Goal: Check status: Check status

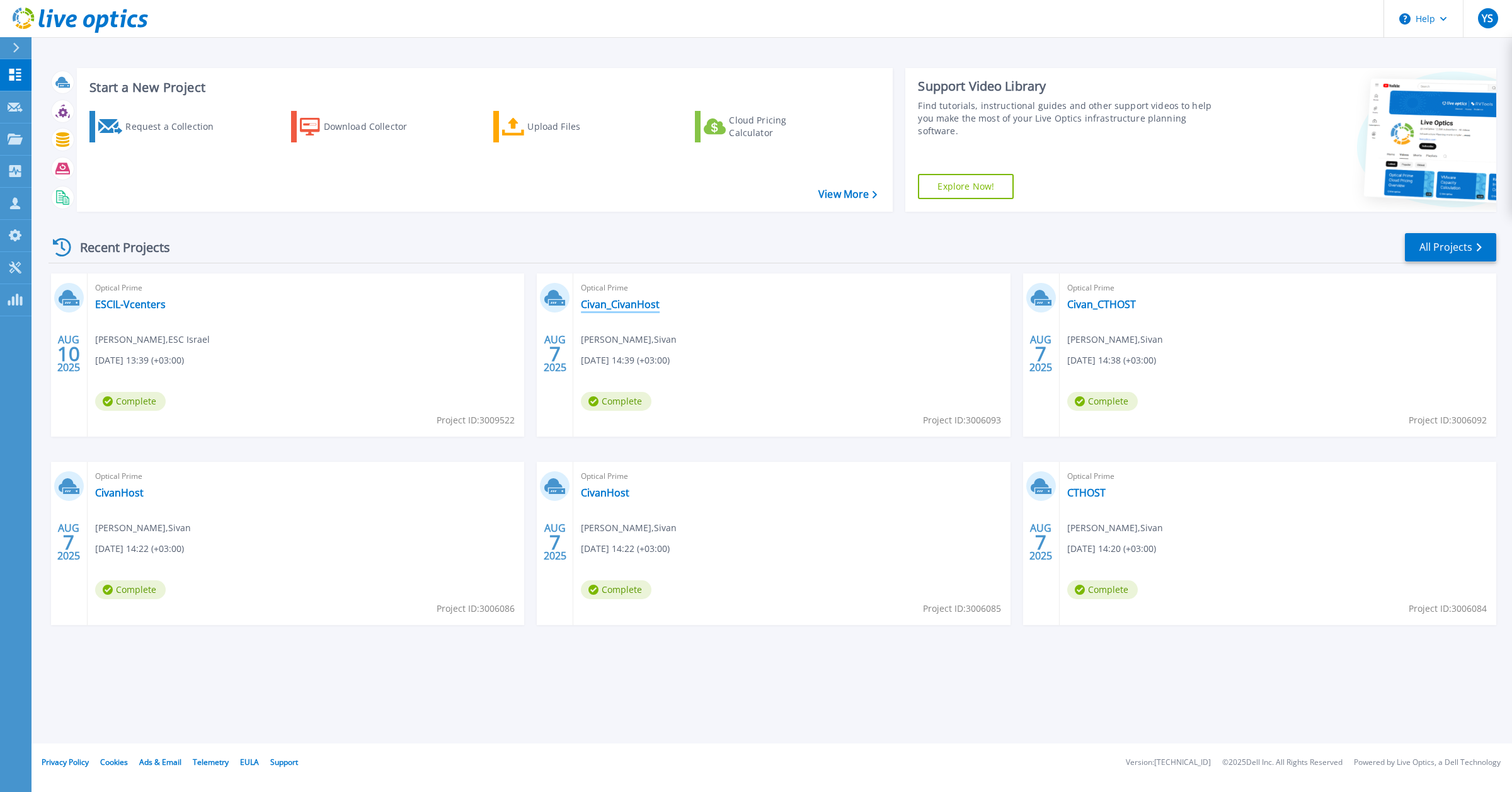
click at [628, 306] on link "Civan_CivanHost" at bounding box center [620, 304] width 79 height 13
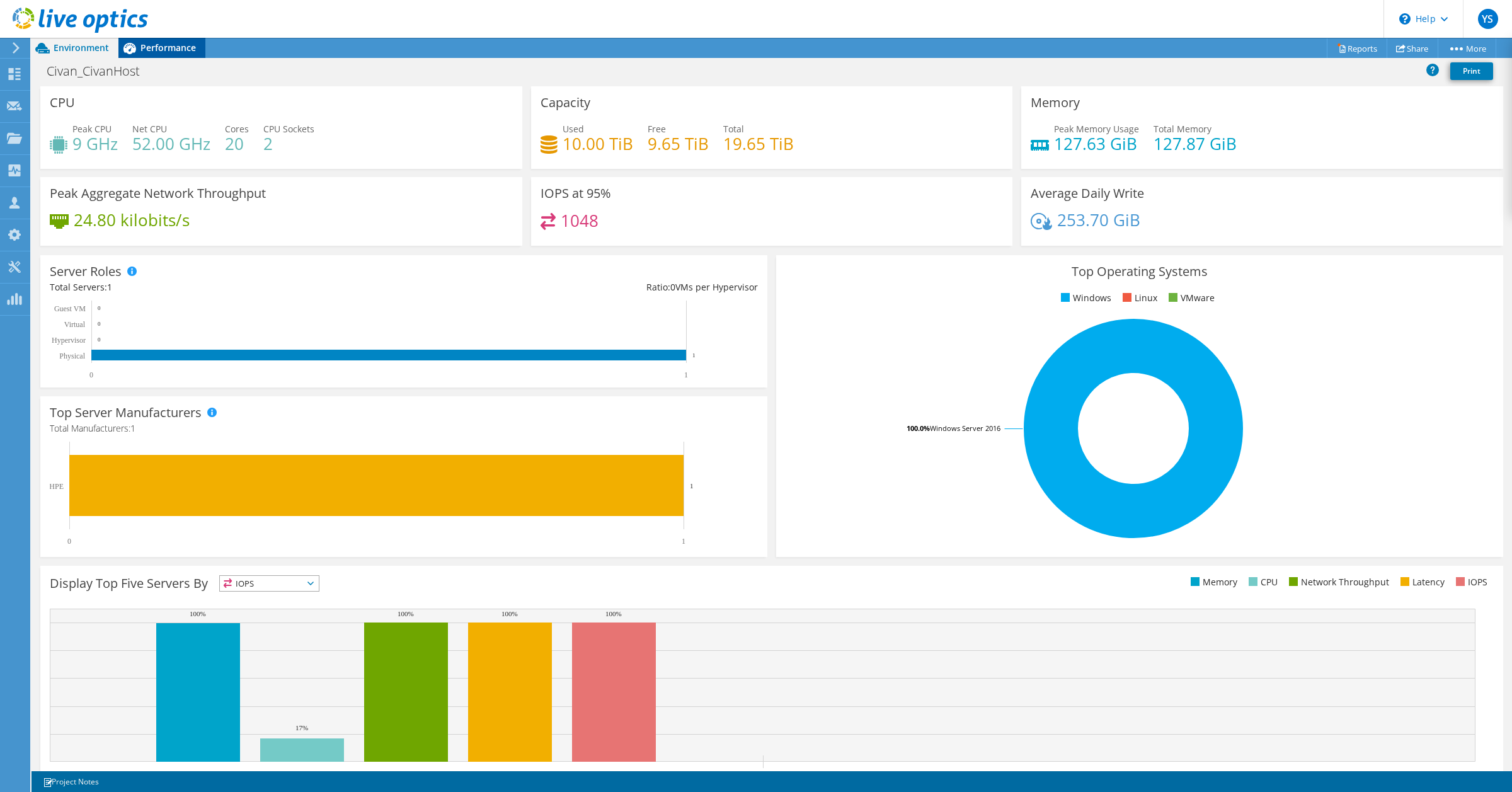
click at [160, 46] on span "Performance" at bounding box center [167, 47] width 55 height 12
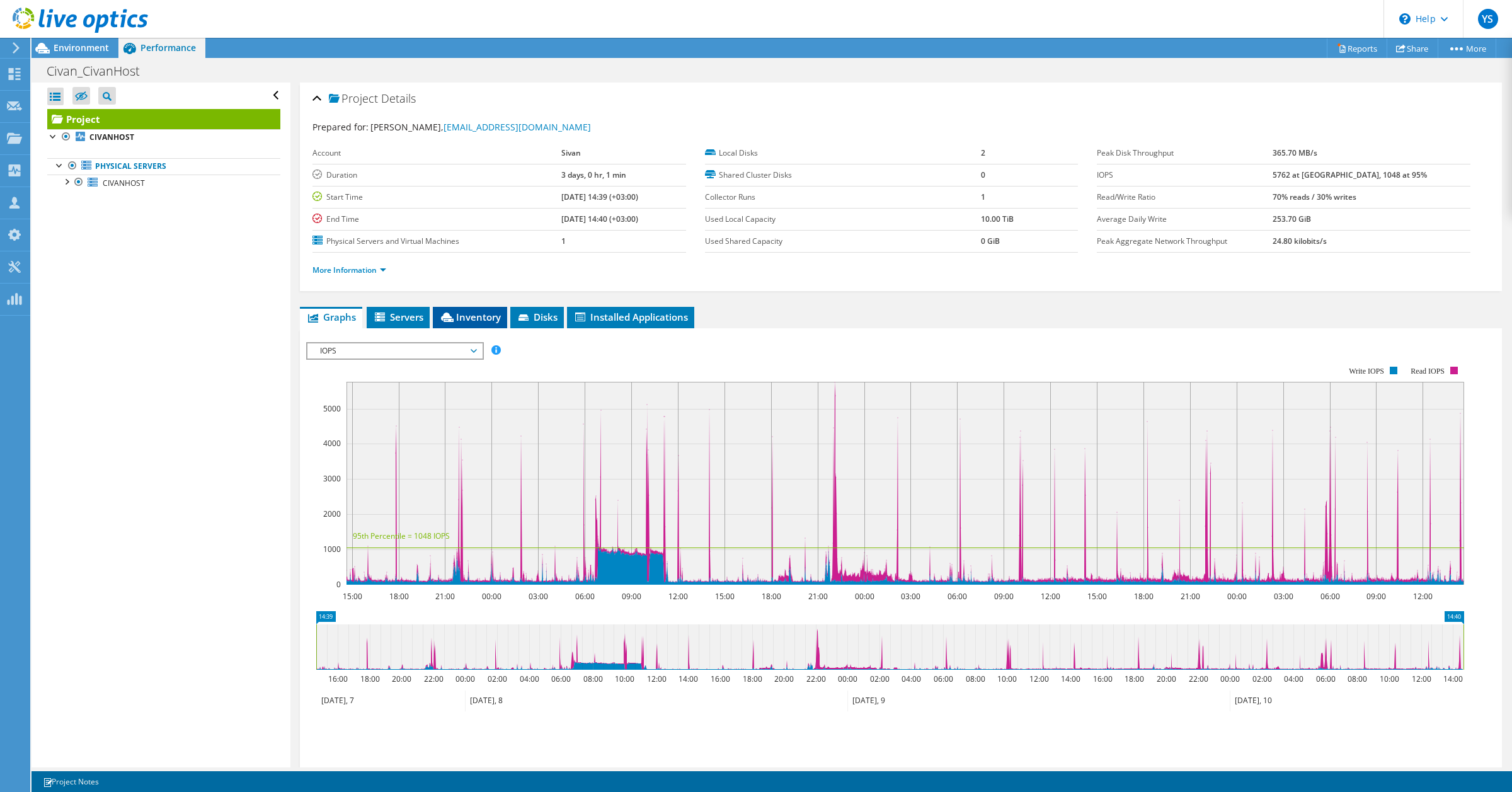
click at [476, 314] on span "Inventory" at bounding box center [470, 317] width 62 height 13
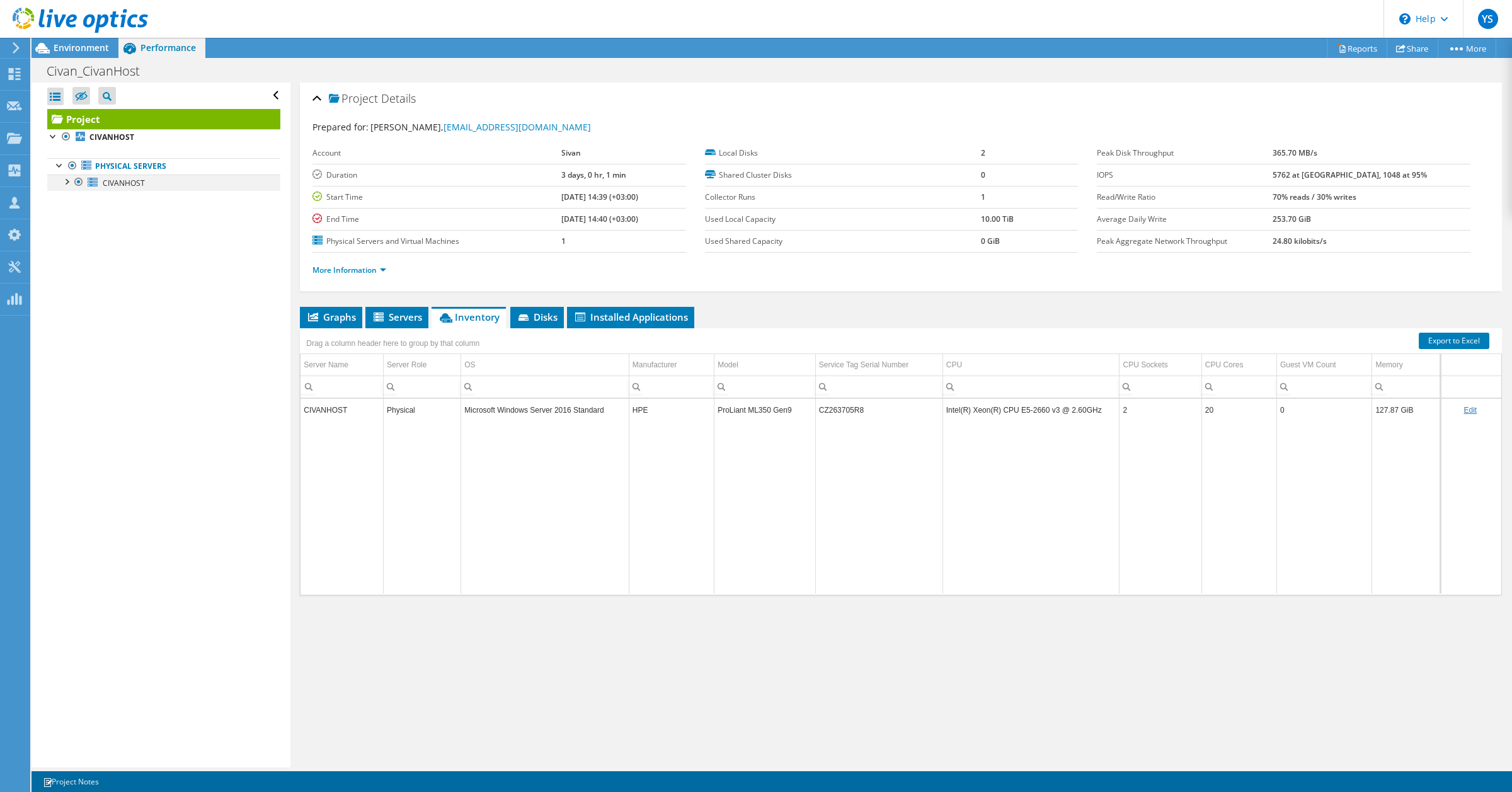
click at [66, 183] on div at bounding box center [66, 181] width 13 height 13
click at [86, 119] on link "Project" at bounding box center [164, 119] width 233 height 20
click at [80, 45] on span "Environment" at bounding box center [81, 47] width 55 height 12
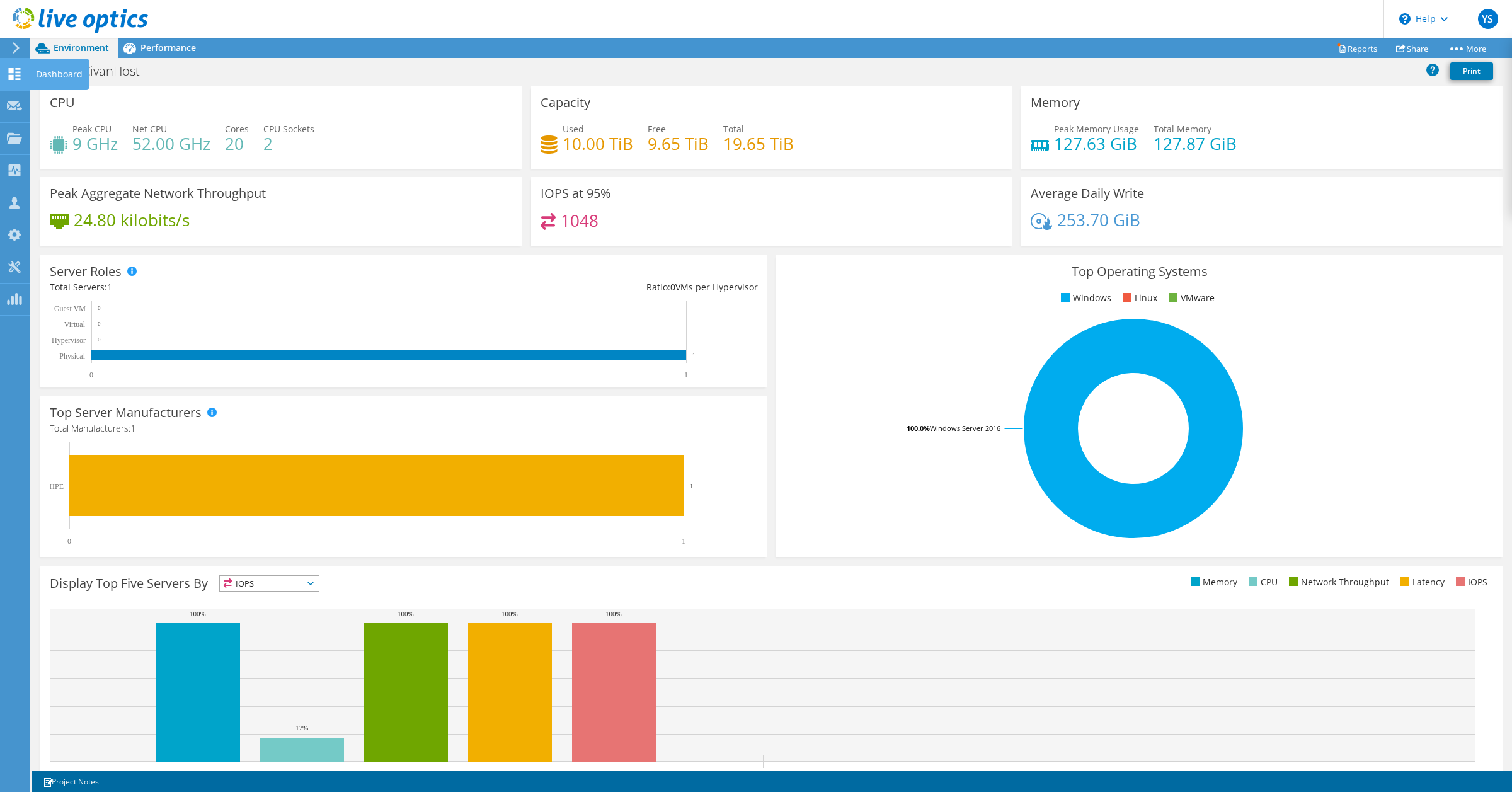
click at [10, 73] on icon at bounding box center [15, 74] width 15 height 12
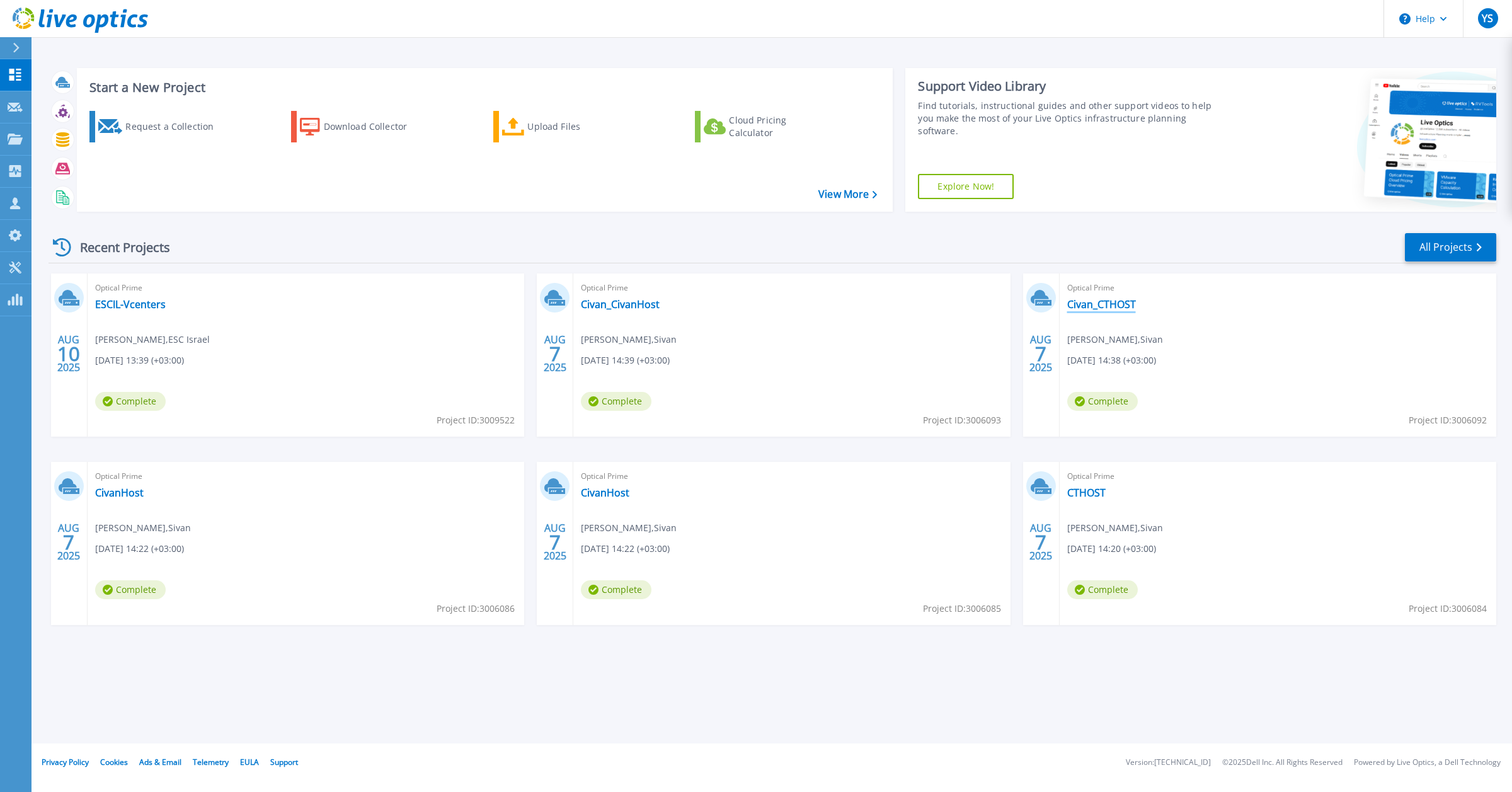
click at [1096, 309] on link "Civan_CTHOST" at bounding box center [1101, 304] width 68 height 13
